Goal: Information Seeking & Learning: Learn about a topic

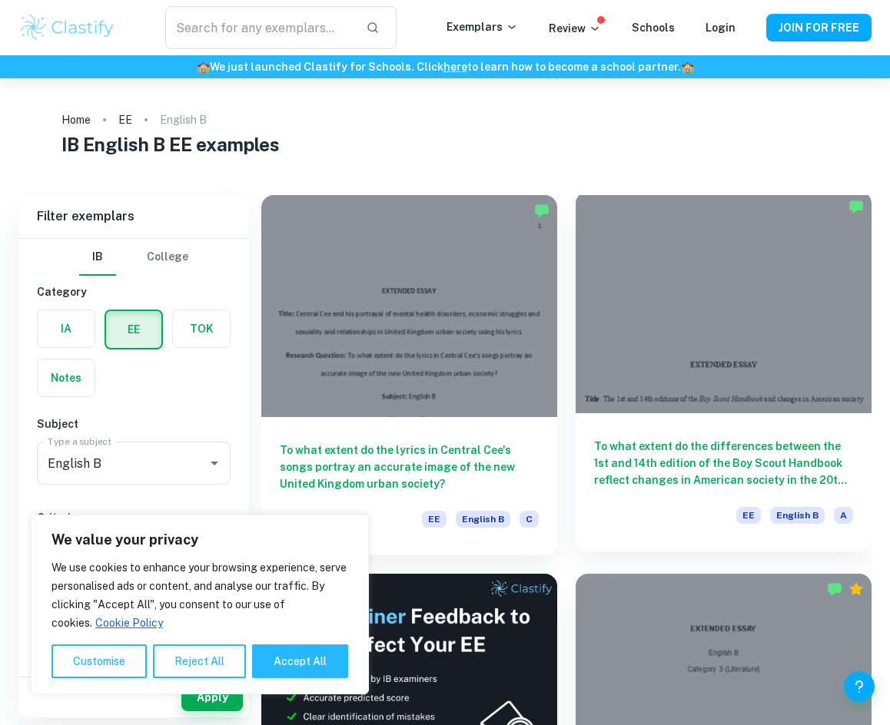
click at [618, 466] on h6 "To what extent do the differences between the 1st and 14th edition of the Boy S…" at bounding box center [723, 463] width 259 height 51
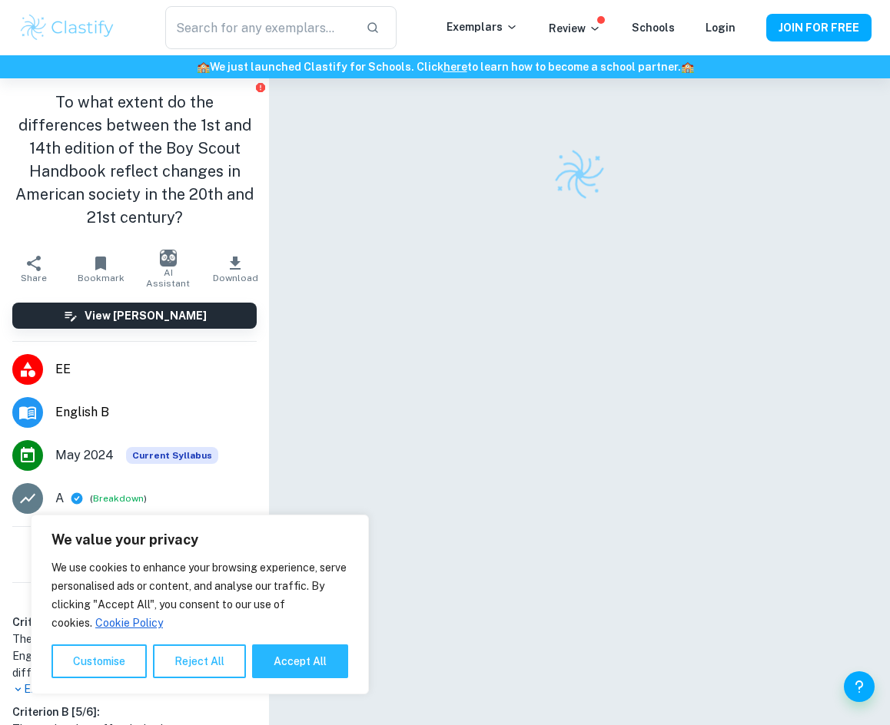
scroll to position [77, 0]
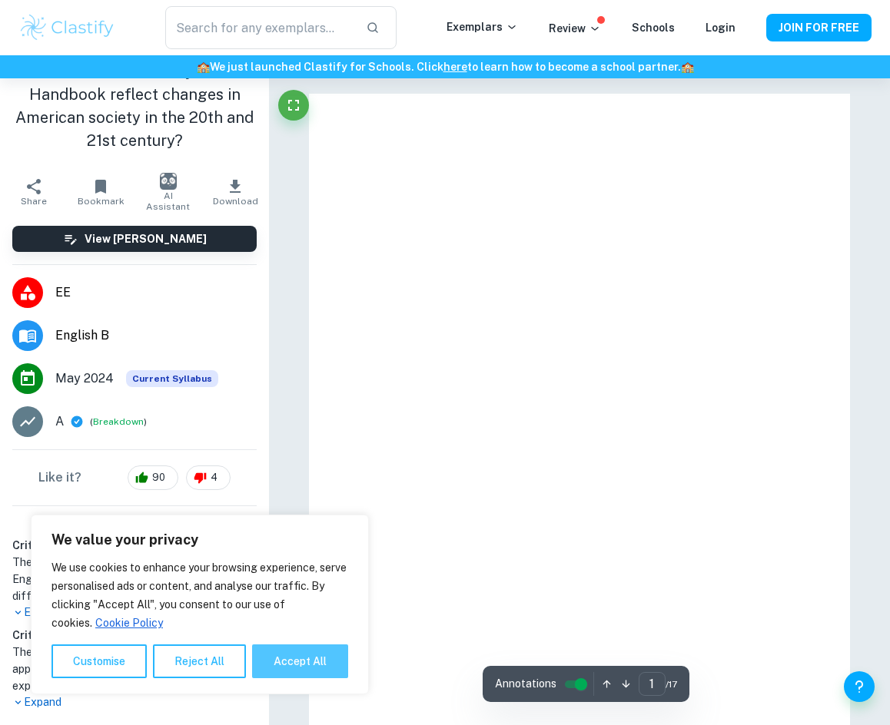
click at [289, 666] on button "Accept All" at bounding box center [300, 662] width 96 height 34
checkbox input "true"
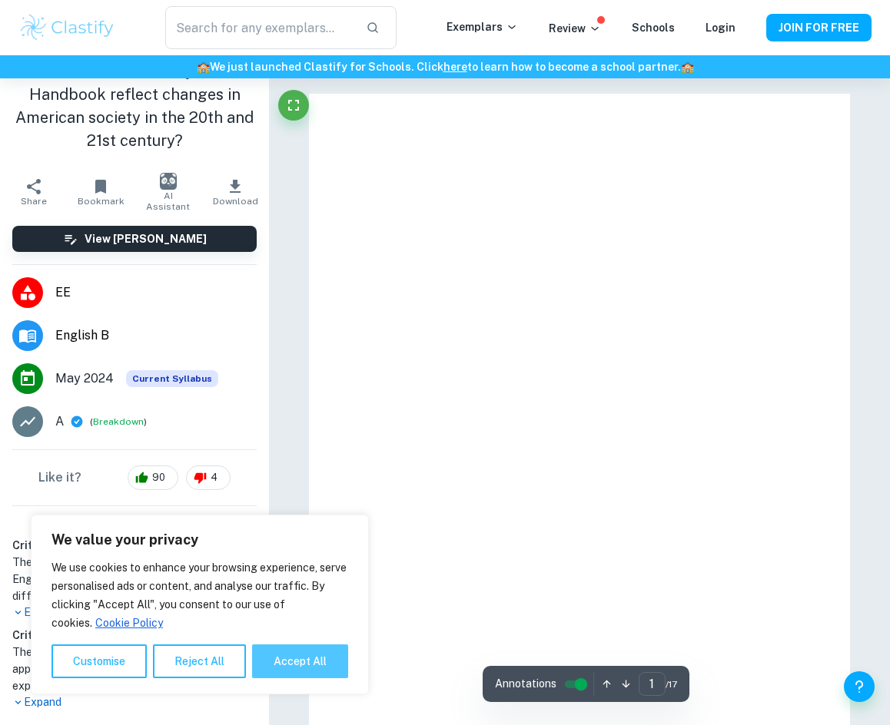
checkbox input "true"
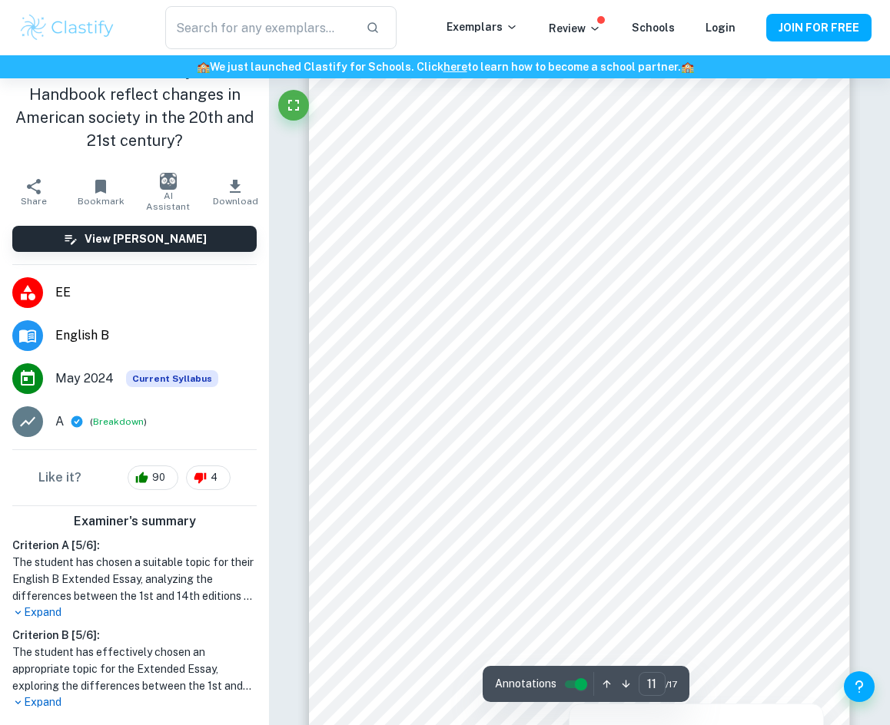
scroll to position [8604, 0]
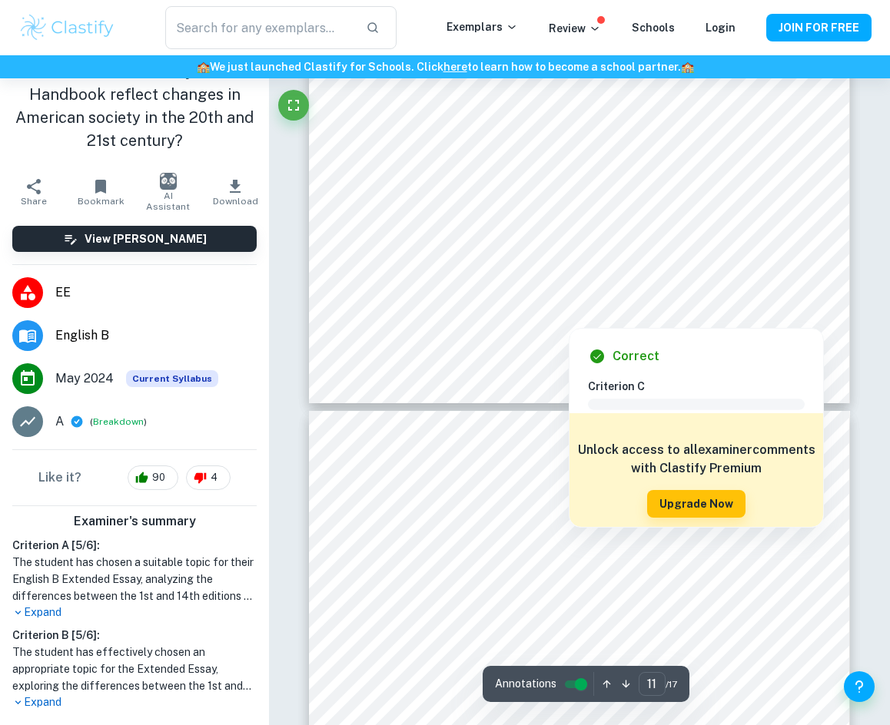
type input "12"
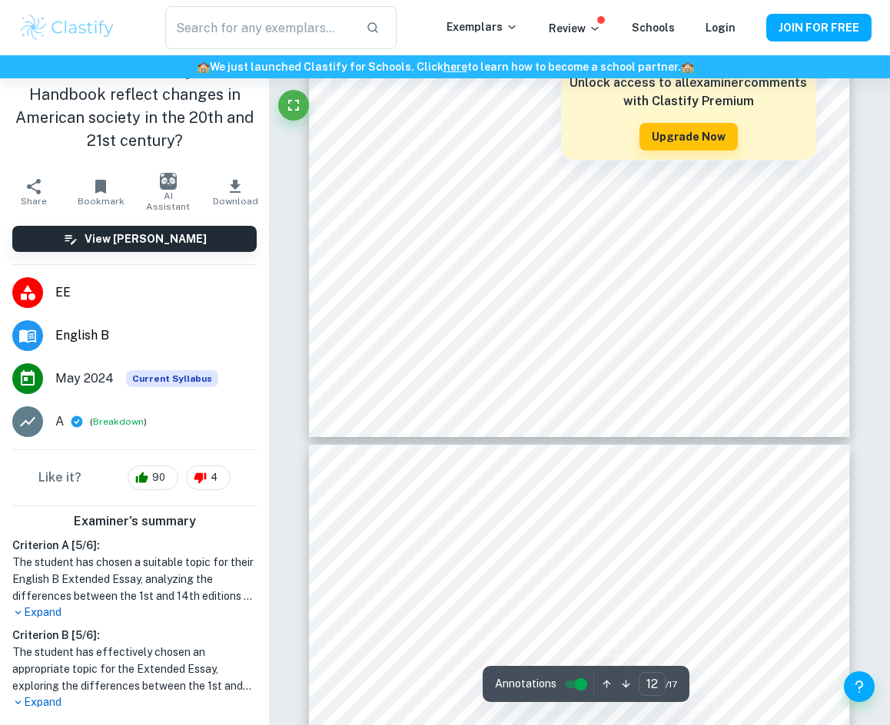
scroll to position [9219, 0]
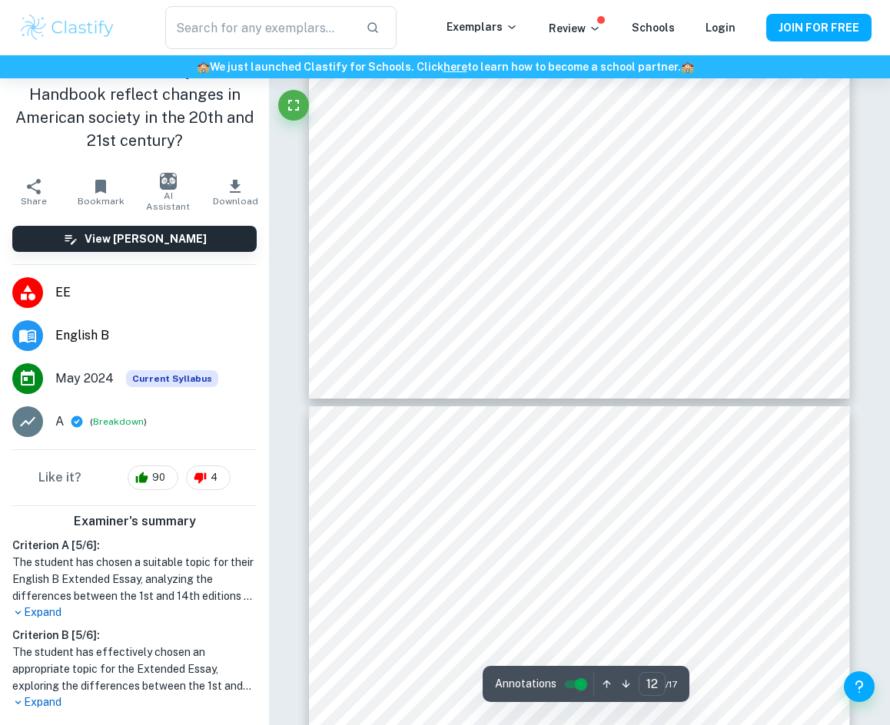
drag, startPoint x: 405, startPoint y: 492, endPoint x: 457, endPoint y: 475, distance: 55.1
click at [432, 489] on div at bounding box center [577, 487] width 378 height 45
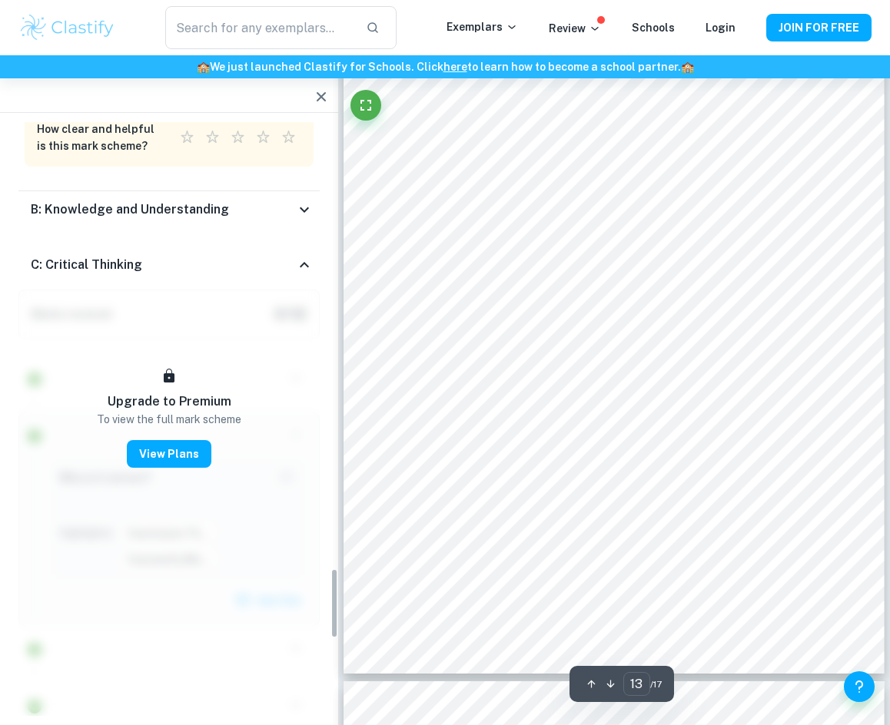
scroll to position [3788, 0]
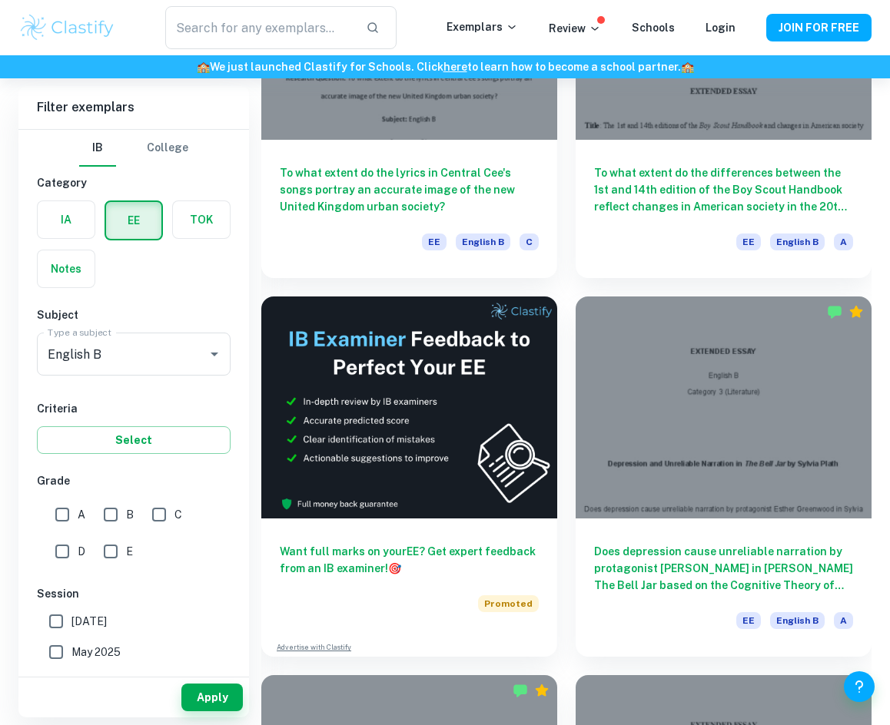
scroll to position [461, 0]
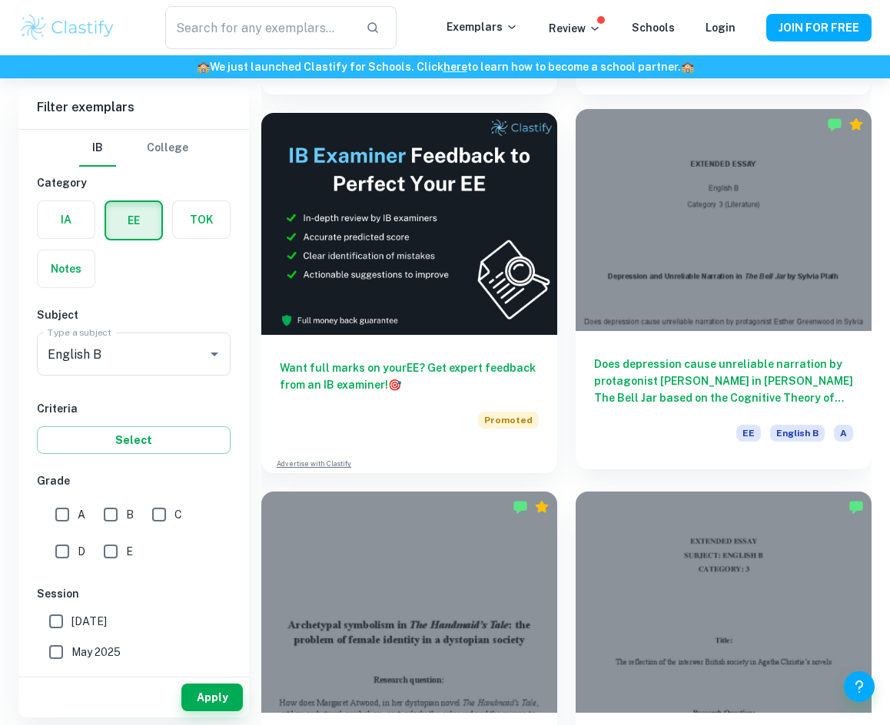
click at [671, 380] on h6 "Does depression cause unreliable narration by protagonist [PERSON_NAME] in [PER…" at bounding box center [723, 381] width 259 height 51
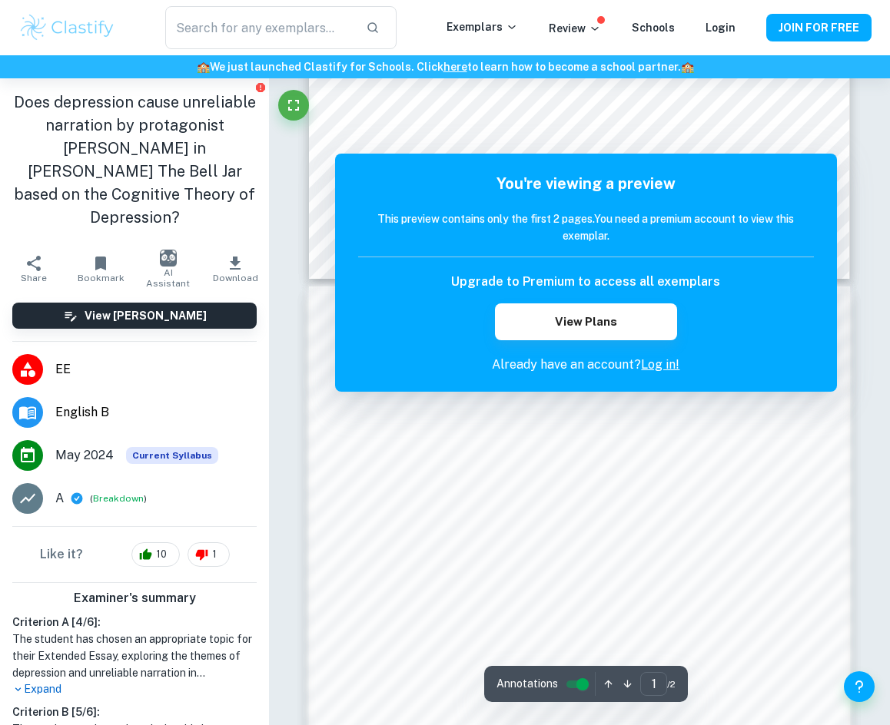
scroll to position [538, 0]
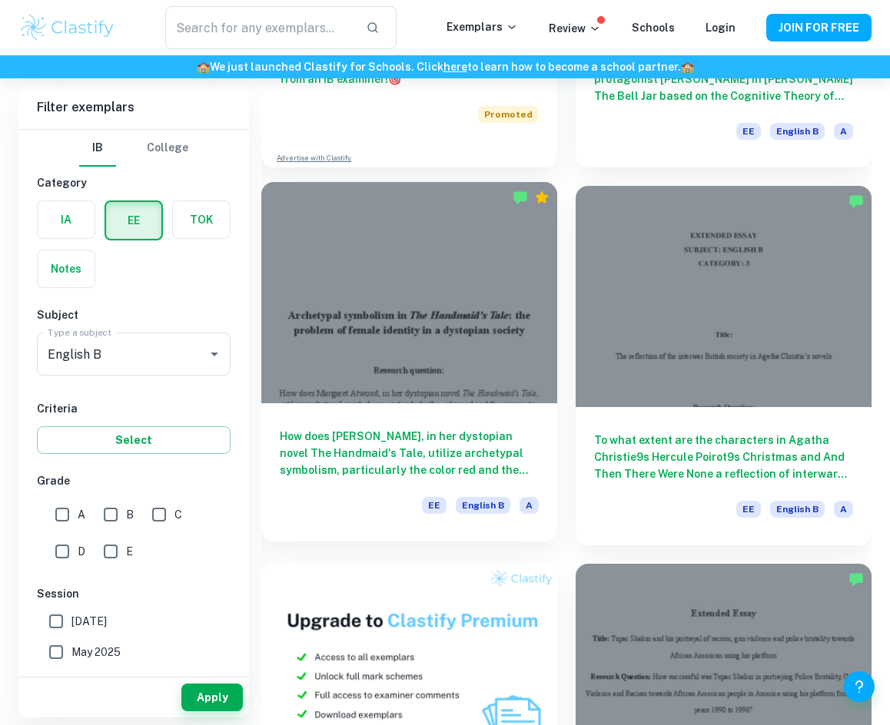
scroll to position [768, 0]
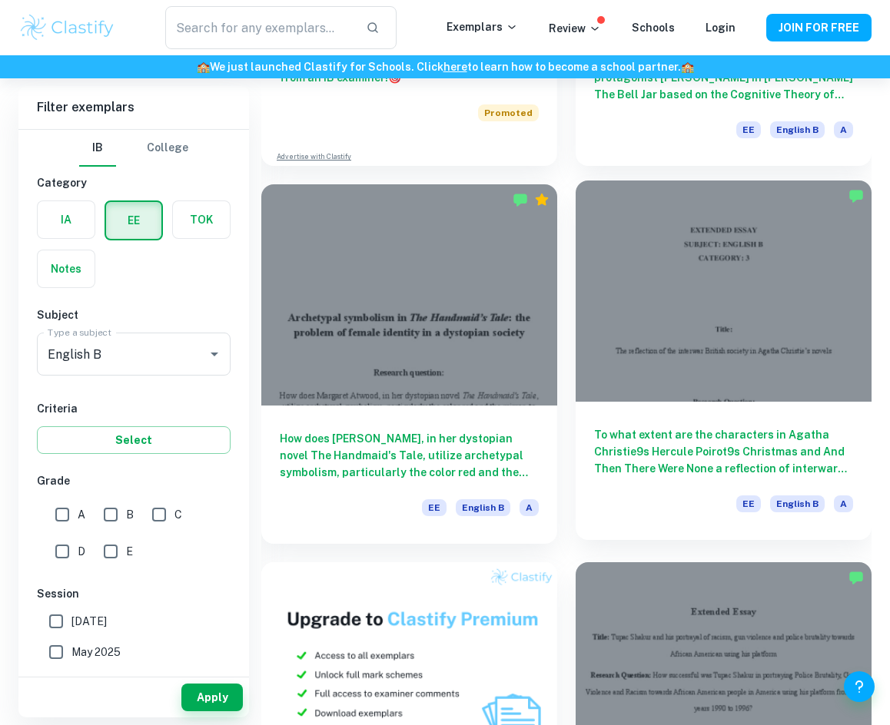
click at [677, 363] on div at bounding box center [723, 292] width 296 height 222
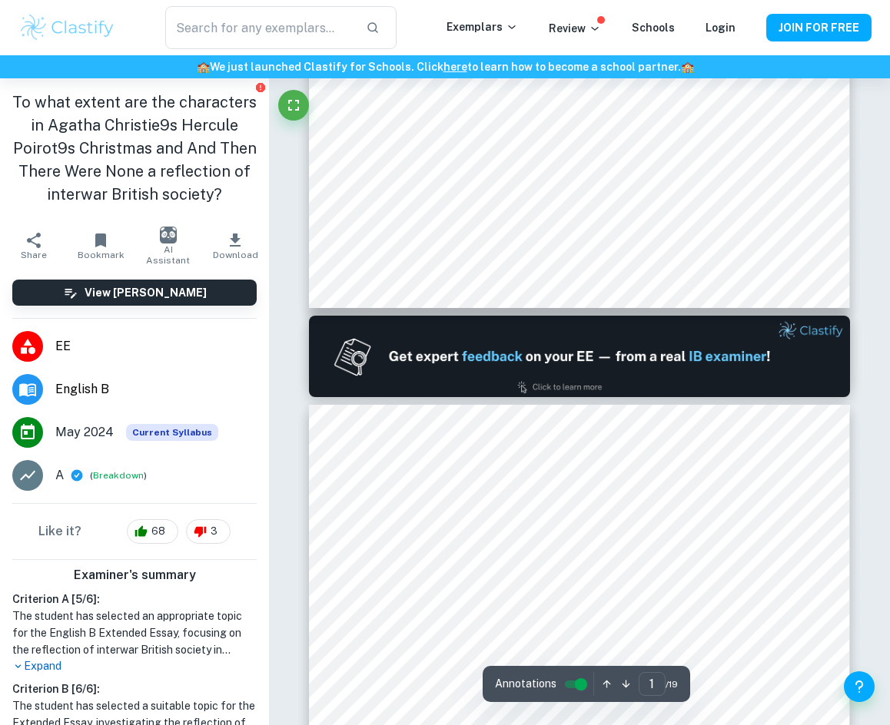
type input "2"
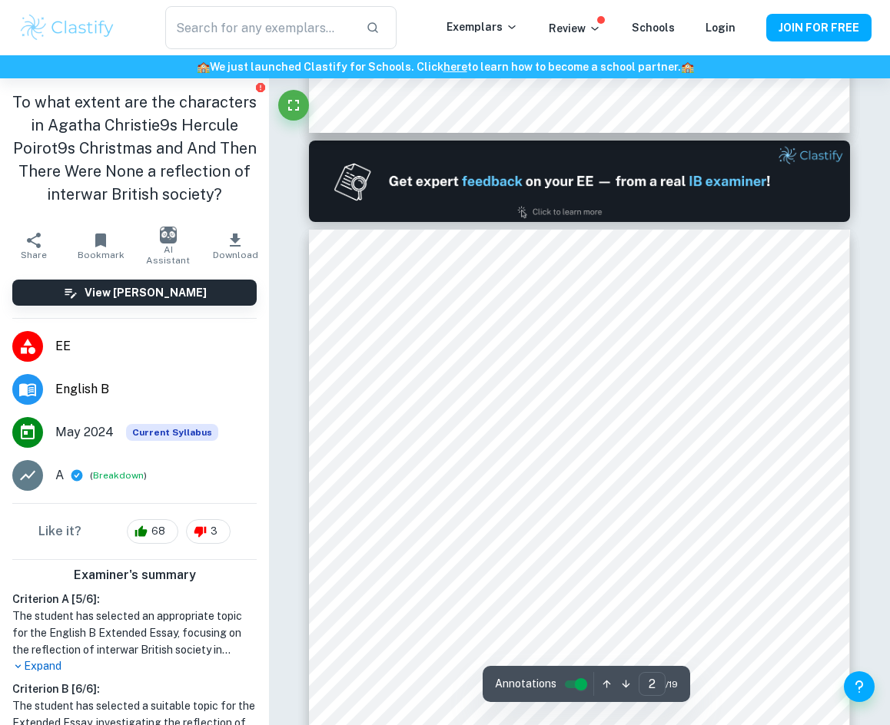
scroll to position [922, 0]
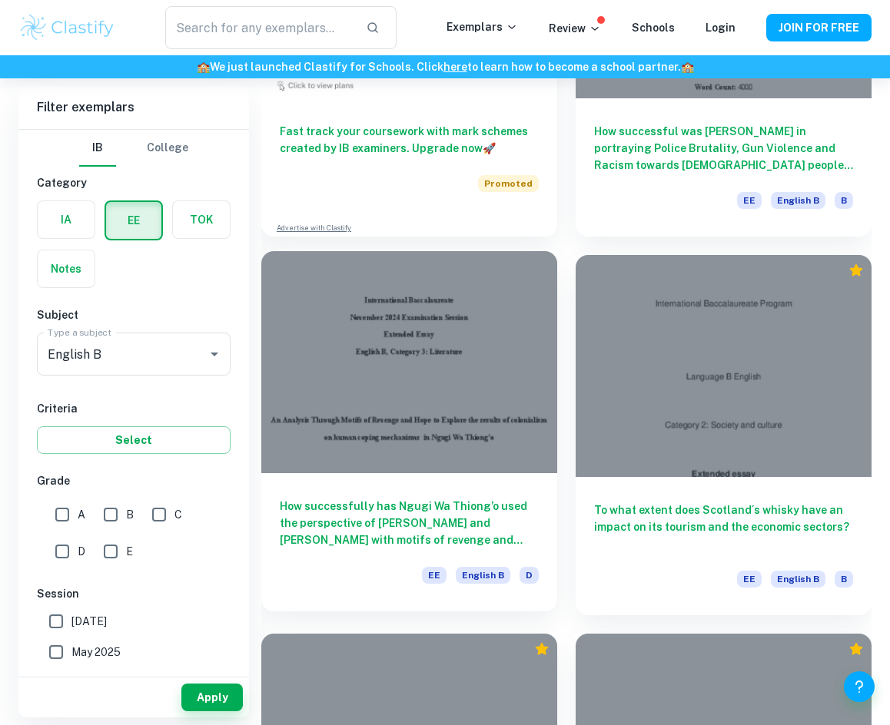
scroll to position [1460, 0]
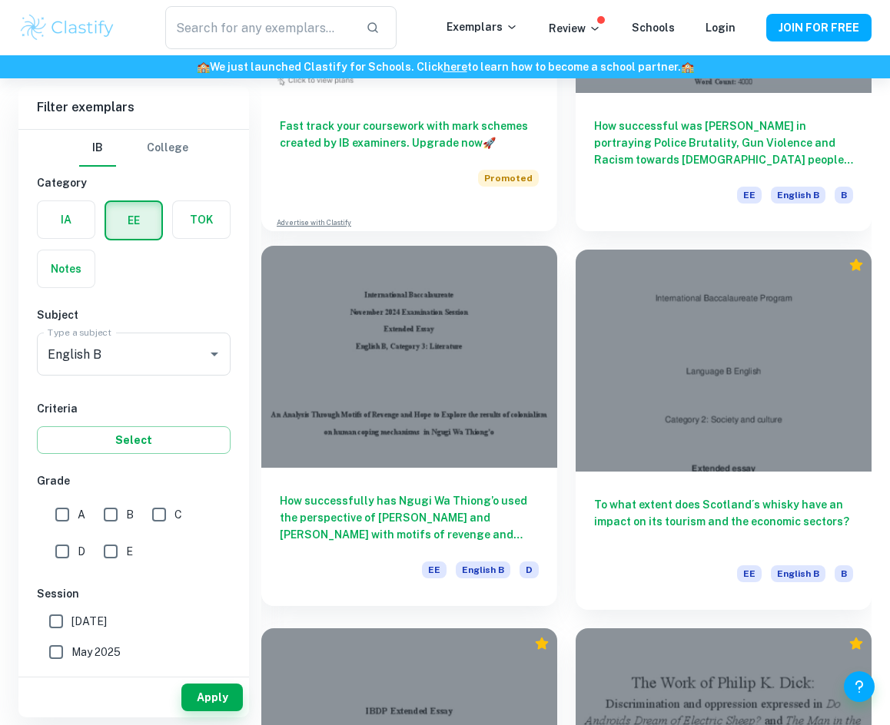
click at [449, 416] on div at bounding box center [409, 357] width 296 height 222
